Goal: Register for event/course

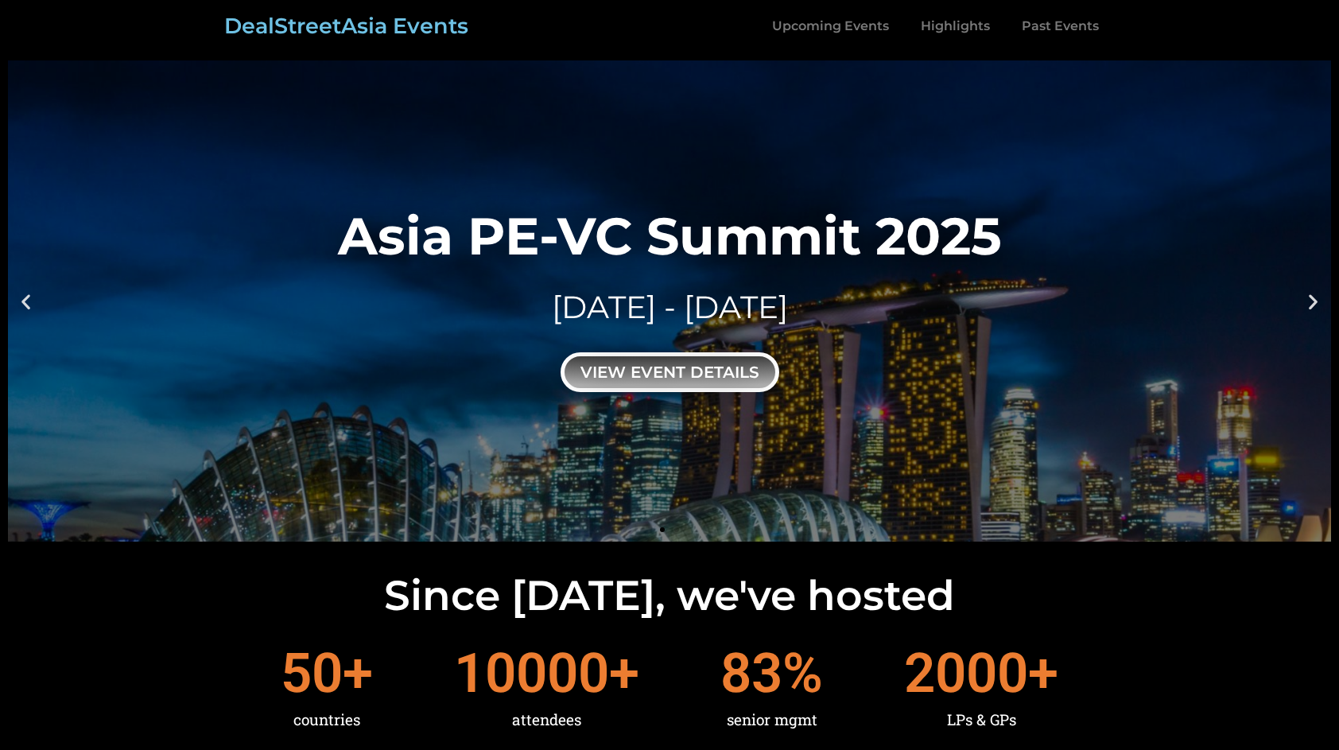
click at [668, 367] on div "view event details" at bounding box center [669, 372] width 219 height 40
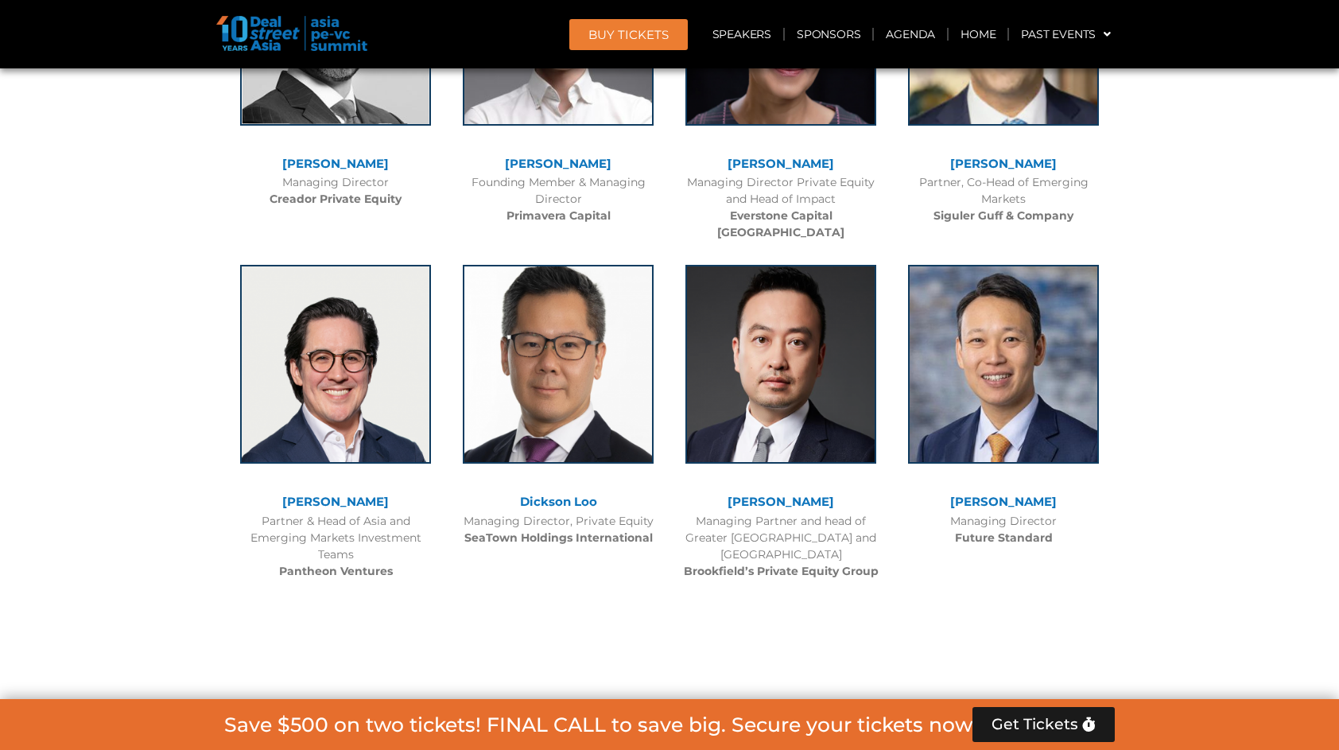
scroll to position [4971, 0]
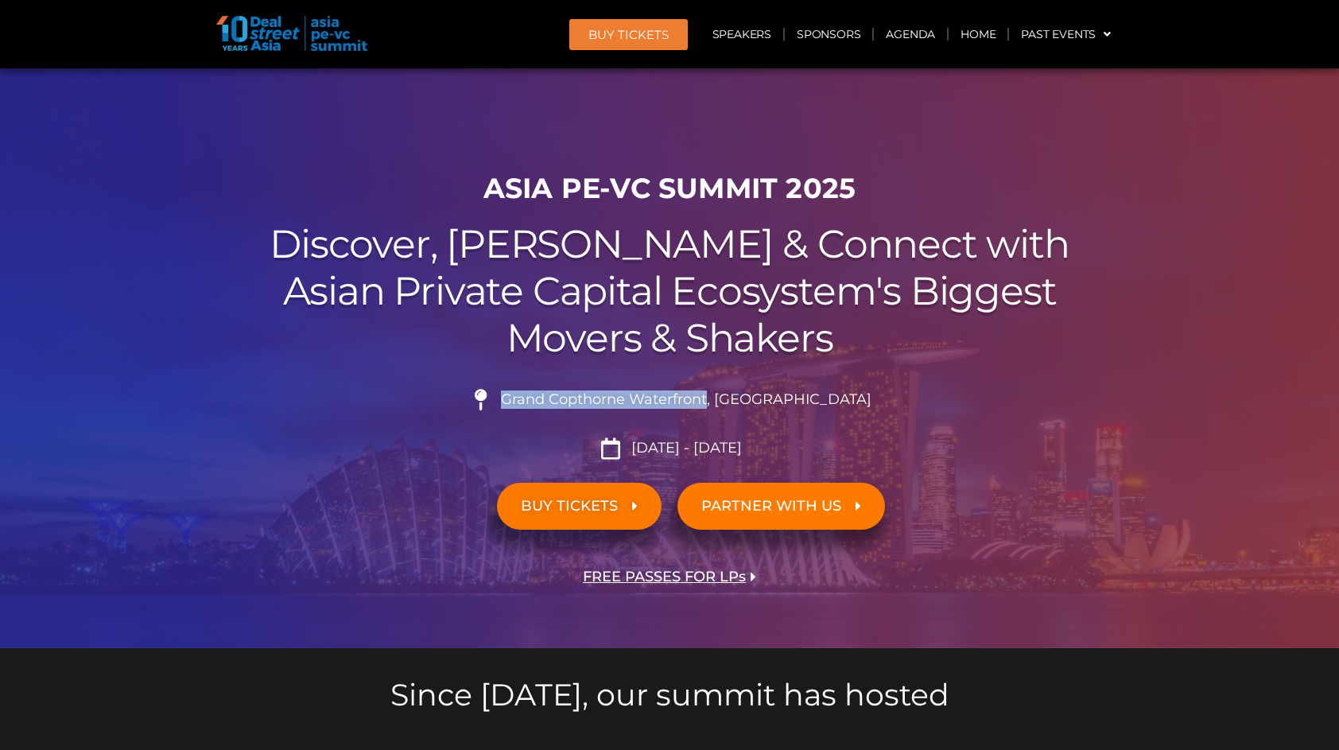
drag, startPoint x: 544, startPoint y: 401, endPoint x: 749, endPoint y: 402, distance: 204.3
click at [749, 402] on span "Grand Copthorne Waterfront, [GEOGRAPHIC_DATA]​" at bounding box center [684, 399] width 374 height 17
copy span "Grand Copthorne Waterfront"
